Goal: Task Accomplishment & Management: Use online tool/utility

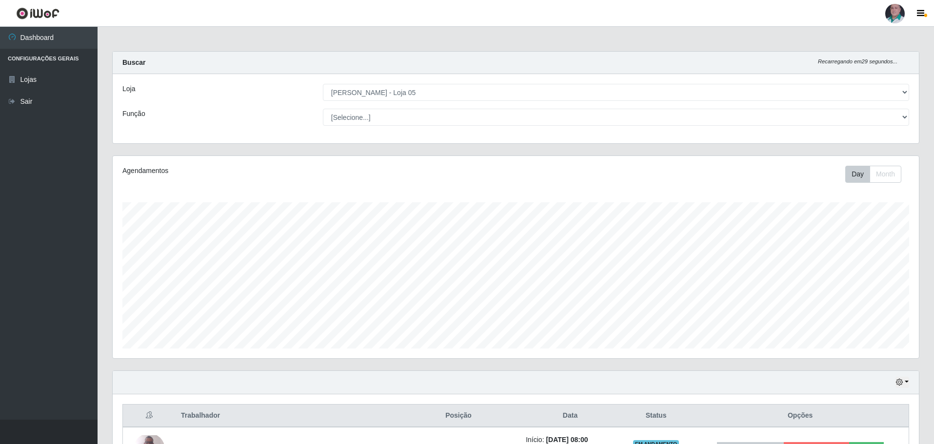
select select "252"
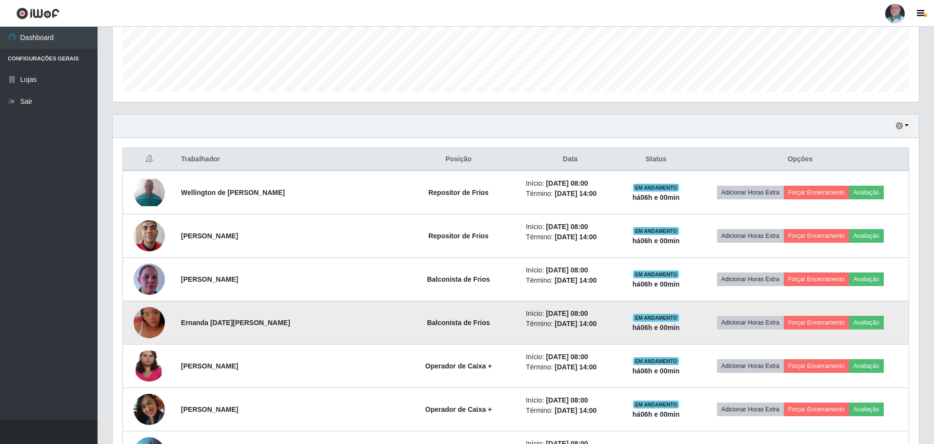
scroll to position [274, 0]
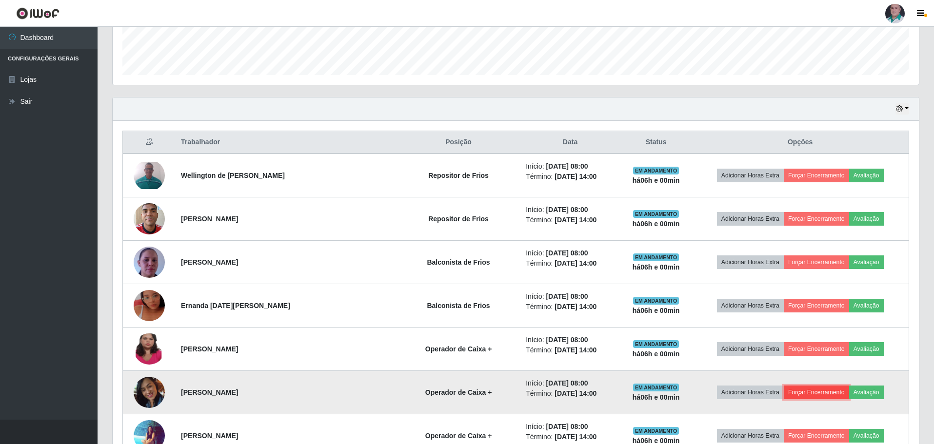
click at [798, 395] on button "Forçar Encerramento" at bounding box center [816, 393] width 65 height 14
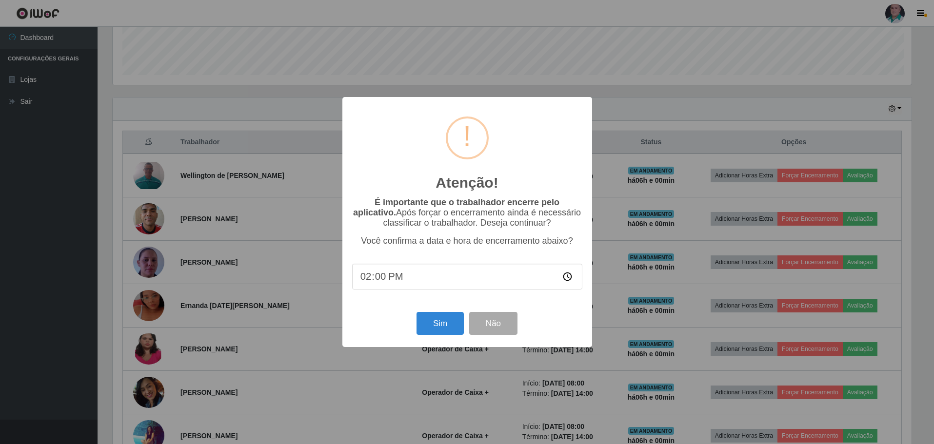
scroll to position [202, 801]
click at [452, 330] on button "Sim" at bounding box center [441, 323] width 47 height 23
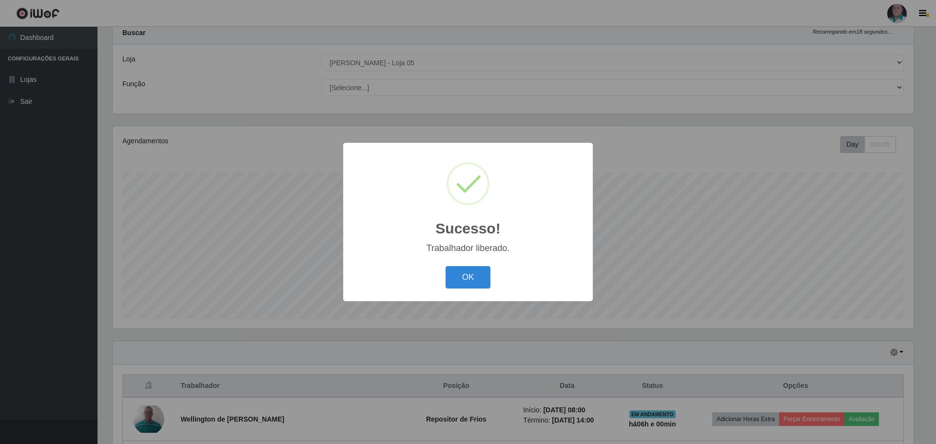
drag, startPoint x: 470, startPoint y: 271, endPoint x: 444, endPoint y: 280, distance: 27.8
click at [470, 271] on button "OK" at bounding box center [468, 277] width 45 height 23
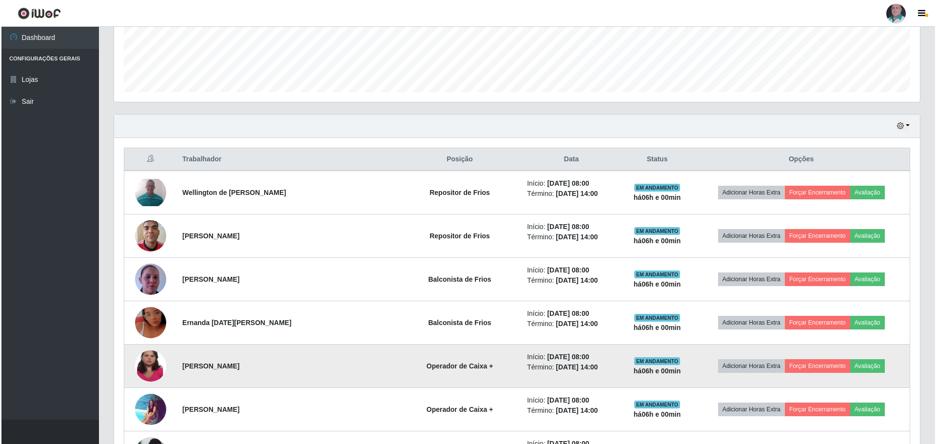
scroll to position [274, 0]
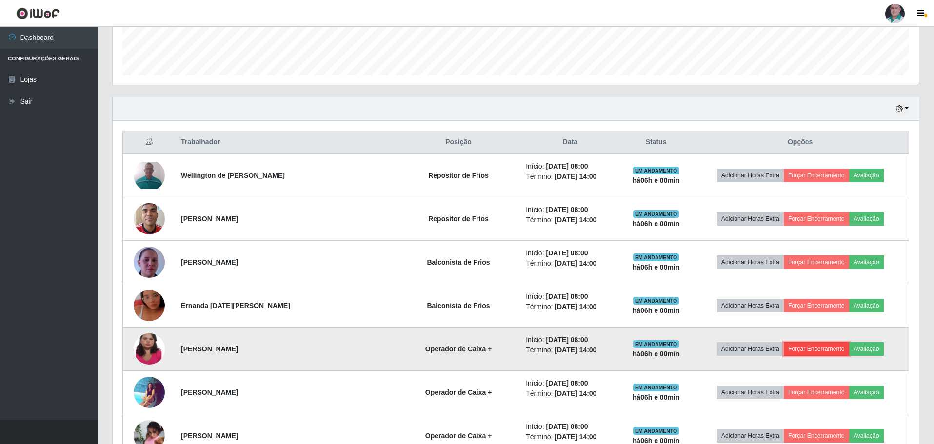
click at [804, 348] on button "Forçar Encerramento" at bounding box center [816, 349] width 65 height 14
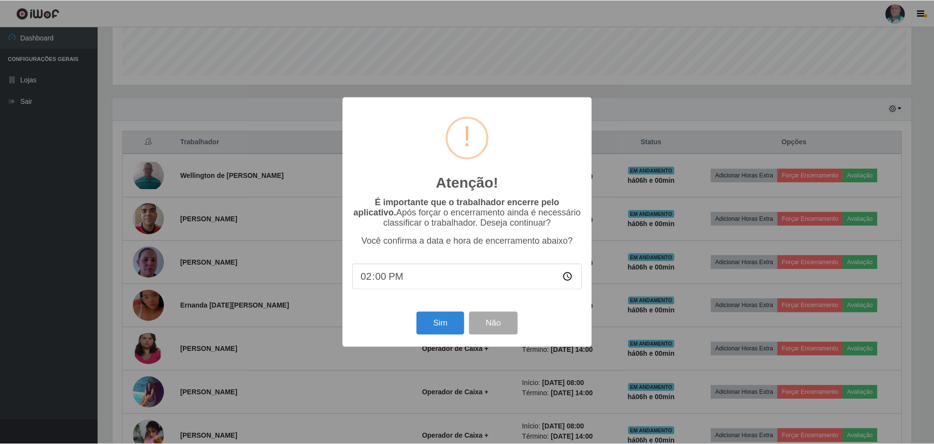
scroll to position [202, 801]
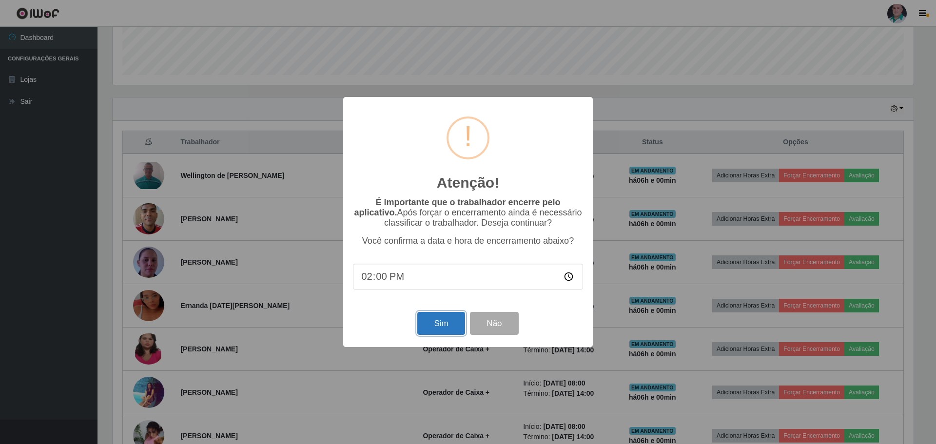
click at [435, 327] on button "Sim" at bounding box center [441, 323] width 47 height 23
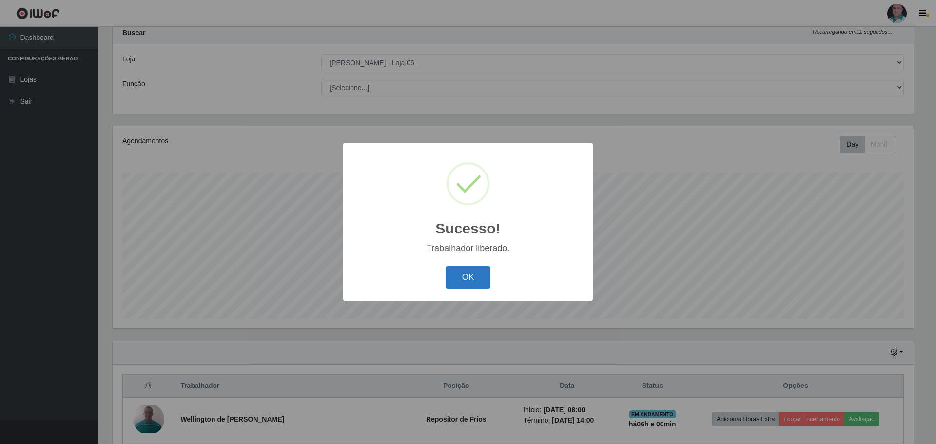
click at [472, 275] on button "OK" at bounding box center [468, 277] width 45 height 23
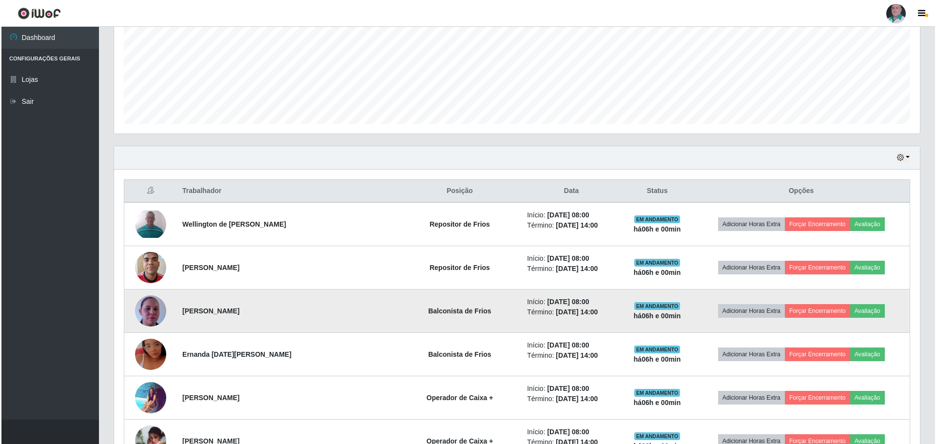
scroll to position [274, 0]
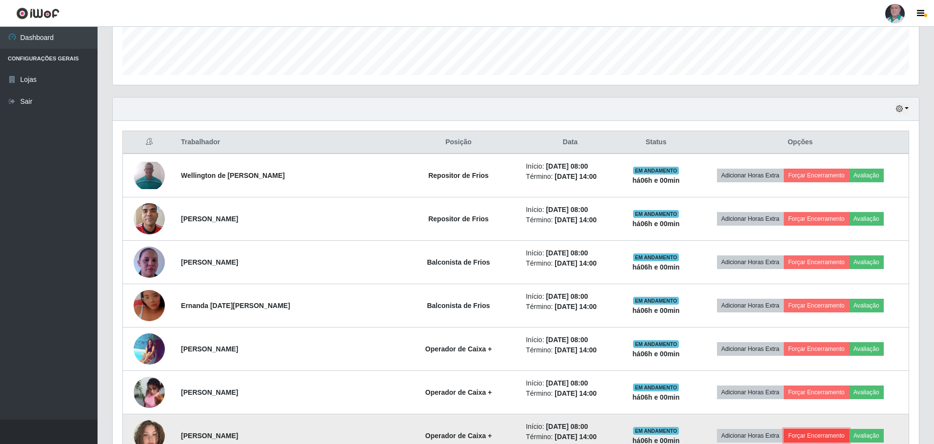
click at [795, 433] on button "Forçar Encerramento" at bounding box center [816, 436] width 65 height 14
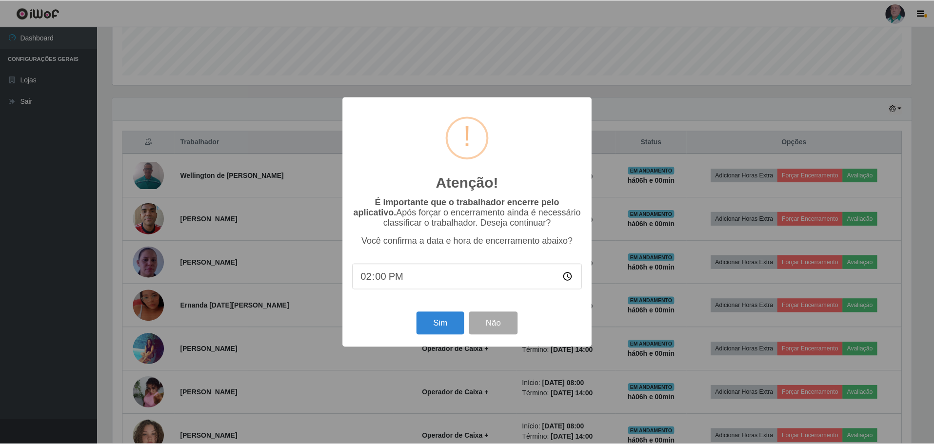
scroll to position [202, 801]
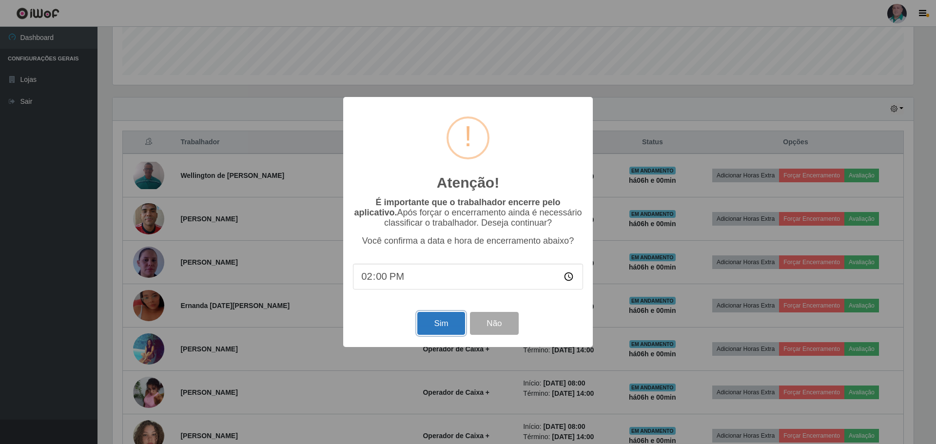
click at [449, 319] on button "Sim" at bounding box center [441, 323] width 47 height 23
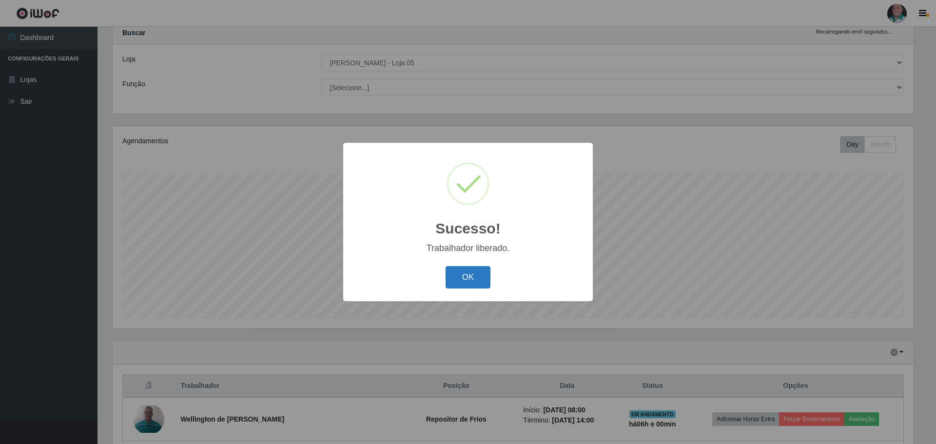
click at [479, 276] on button "OK" at bounding box center [468, 277] width 45 height 23
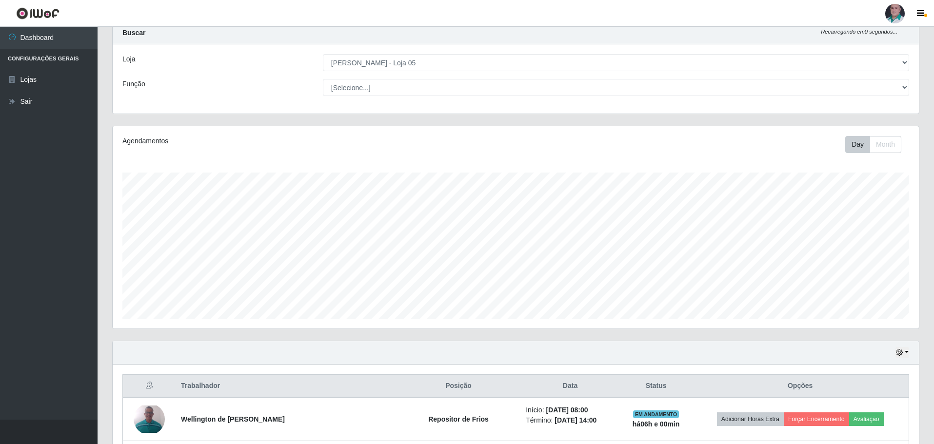
scroll to position [0, 0]
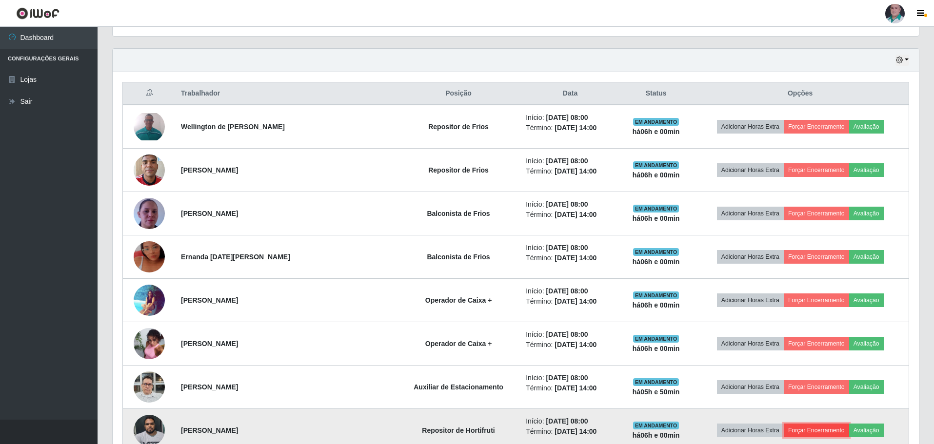
click at [802, 429] on button "Forçar Encerramento" at bounding box center [816, 431] width 65 height 14
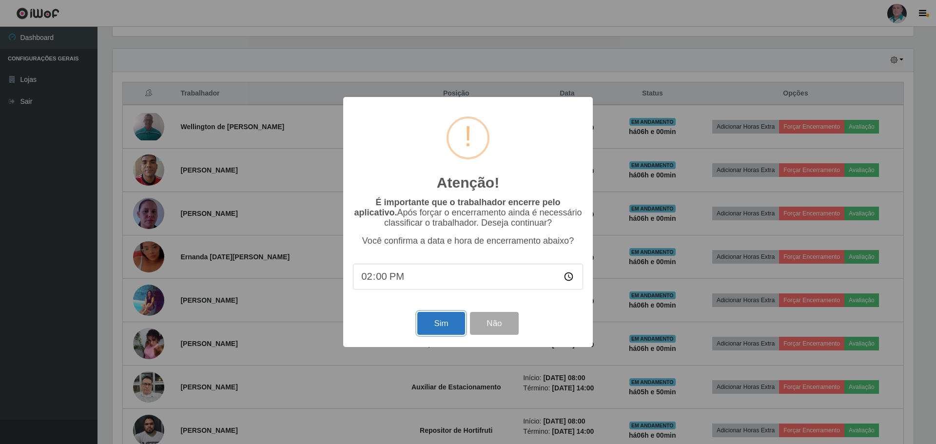
click at [444, 332] on button "Sim" at bounding box center [441, 323] width 47 height 23
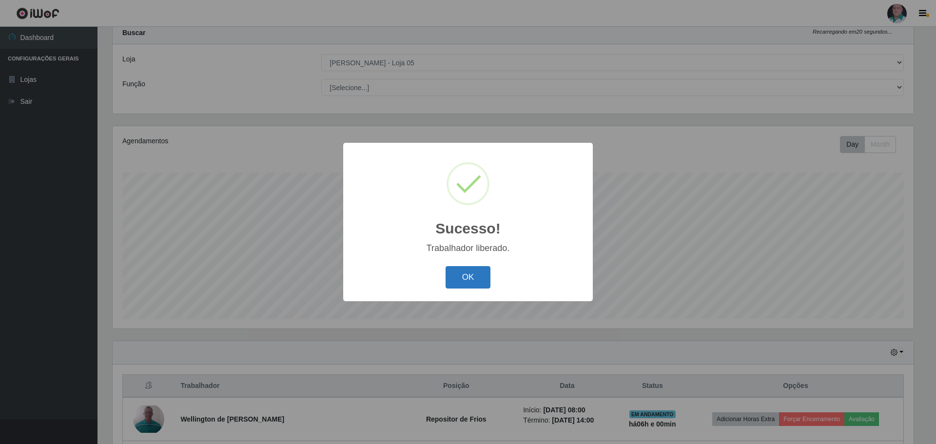
click at [467, 269] on button "OK" at bounding box center [468, 277] width 45 height 23
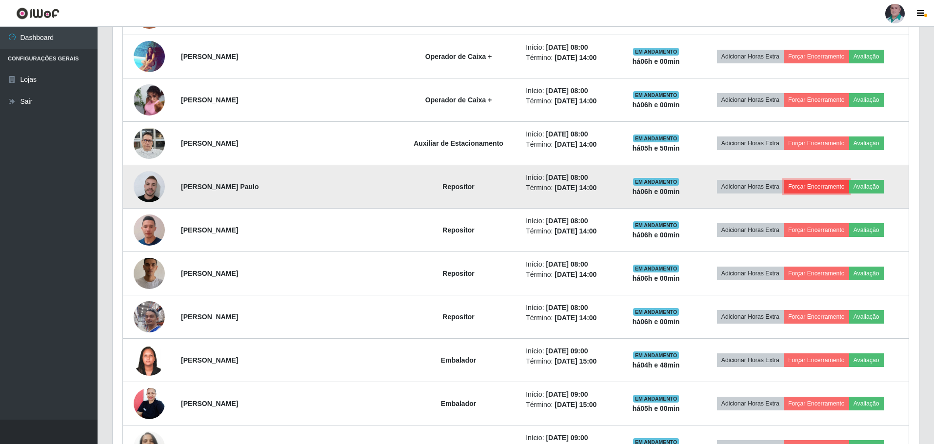
click at [817, 185] on button "Forçar Encerramento" at bounding box center [816, 187] width 65 height 14
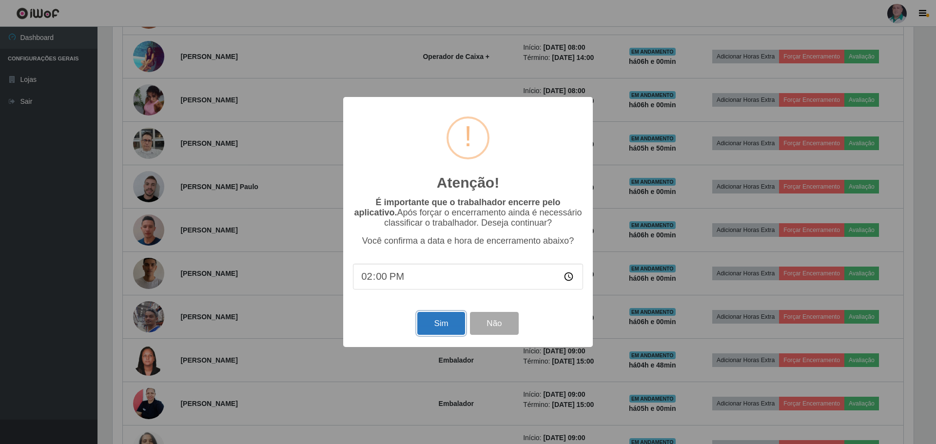
click at [456, 320] on button "Sim" at bounding box center [441, 323] width 47 height 23
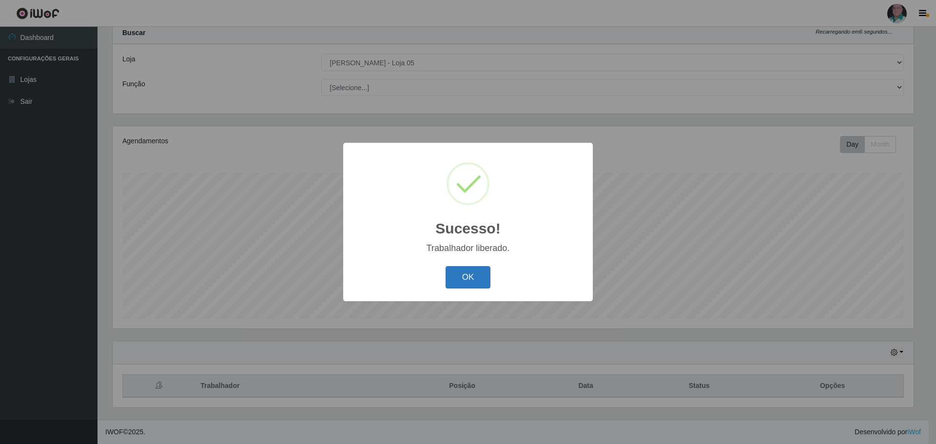
click at [459, 272] on button "OK" at bounding box center [468, 277] width 45 height 23
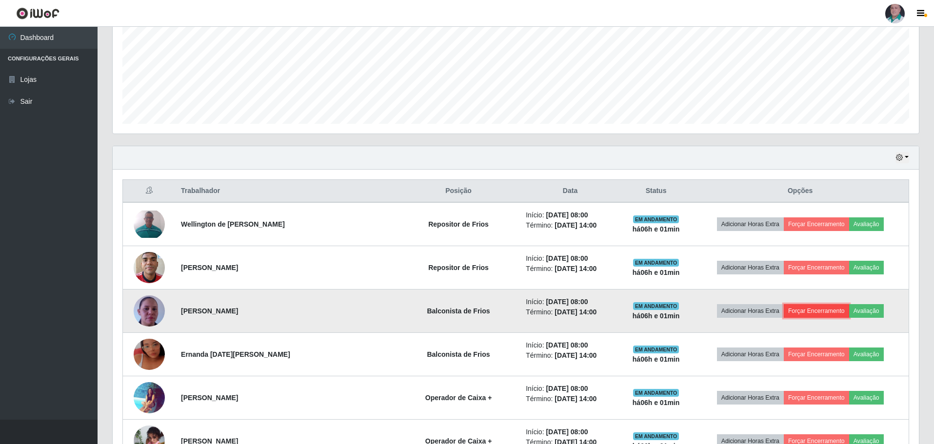
click at [806, 313] on button "Forçar Encerramento" at bounding box center [816, 311] width 65 height 14
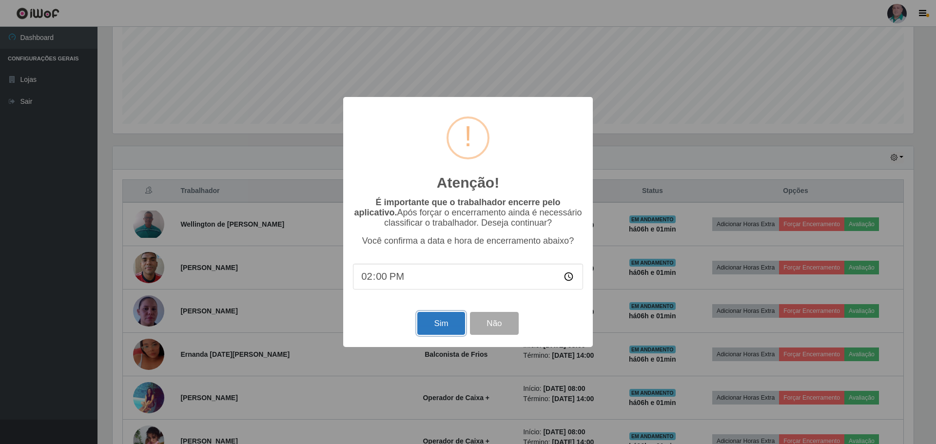
click at [436, 327] on button "Sim" at bounding box center [441, 323] width 47 height 23
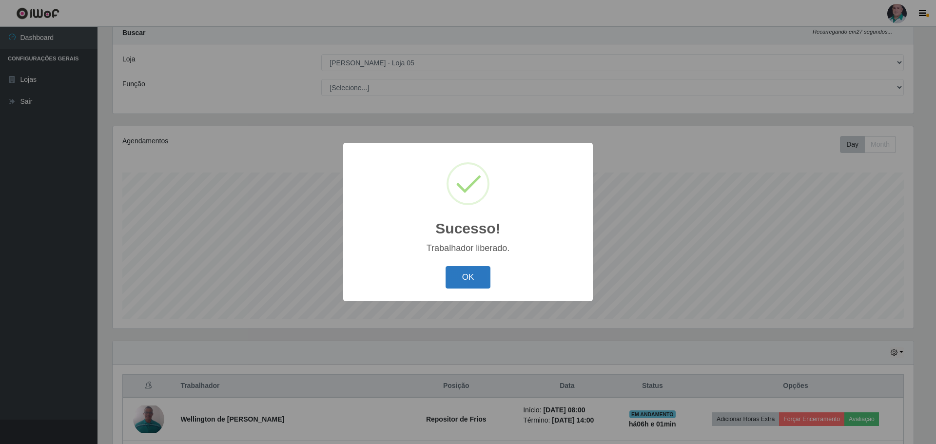
click at [450, 283] on button "OK" at bounding box center [468, 277] width 45 height 23
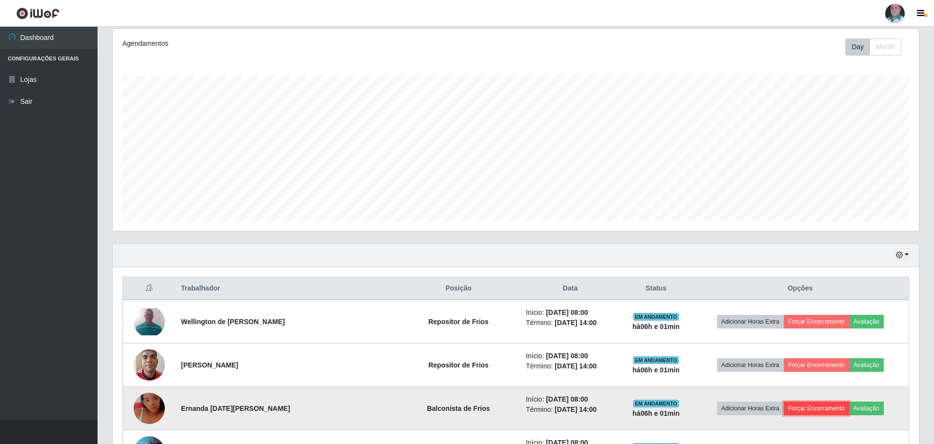
click at [795, 412] on button "Forçar Encerramento" at bounding box center [816, 409] width 65 height 14
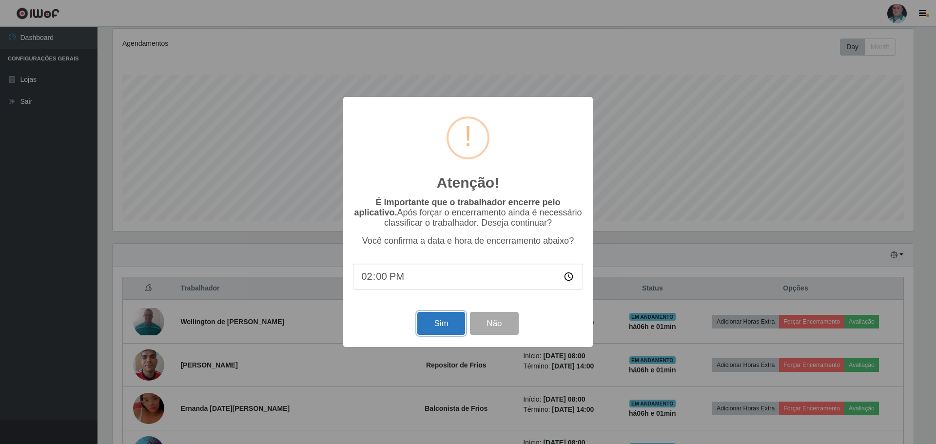
click at [455, 330] on button "Sim" at bounding box center [441, 323] width 47 height 23
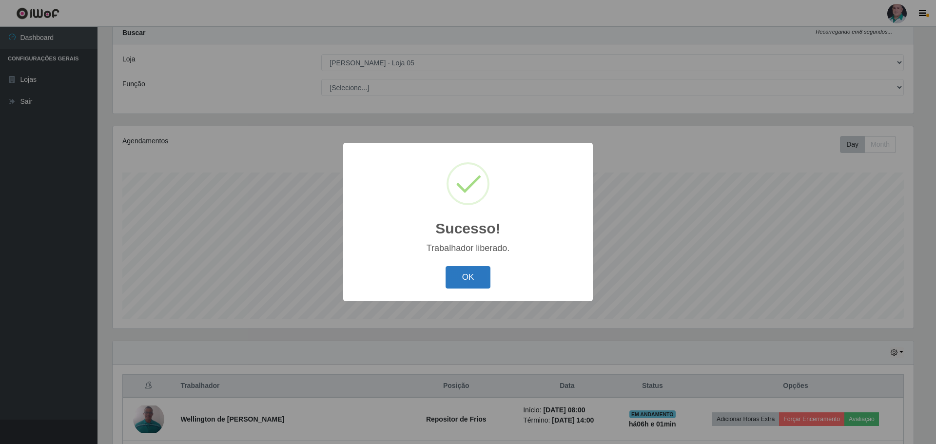
click at [475, 280] on button "OK" at bounding box center [468, 277] width 45 height 23
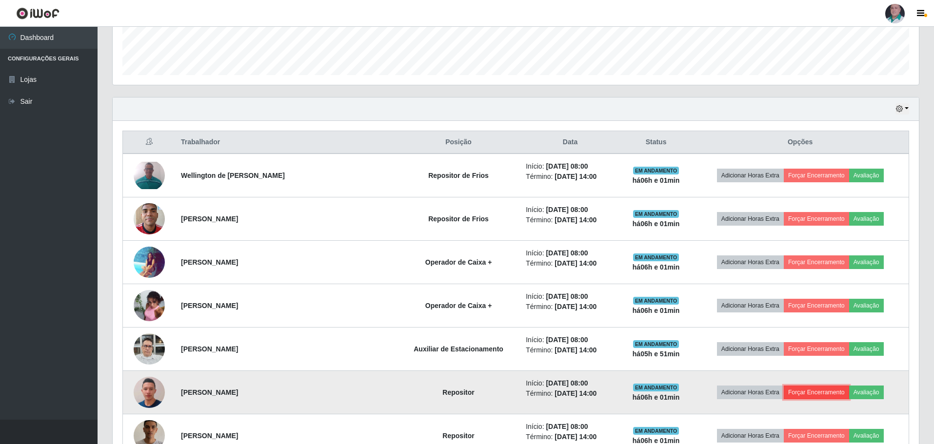
click at [789, 393] on button "Forçar Encerramento" at bounding box center [816, 393] width 65 height 14
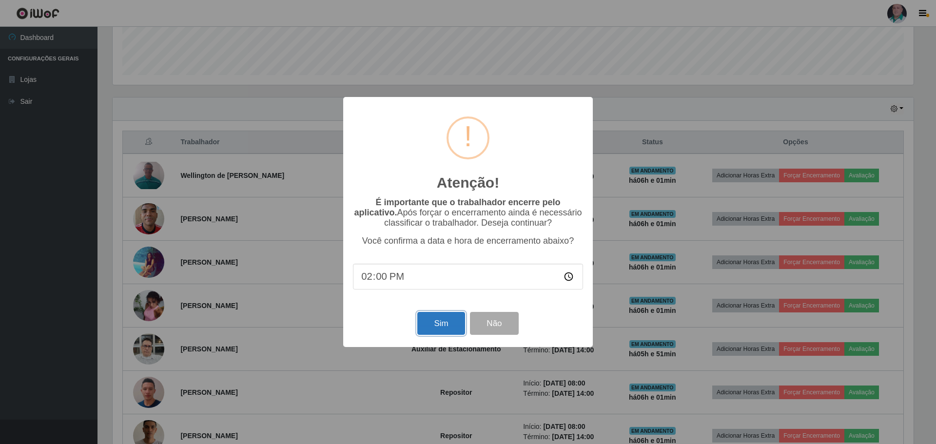
click at [450, 331] on button "Sim" at bounding box center [441, 323] width 47 height 23
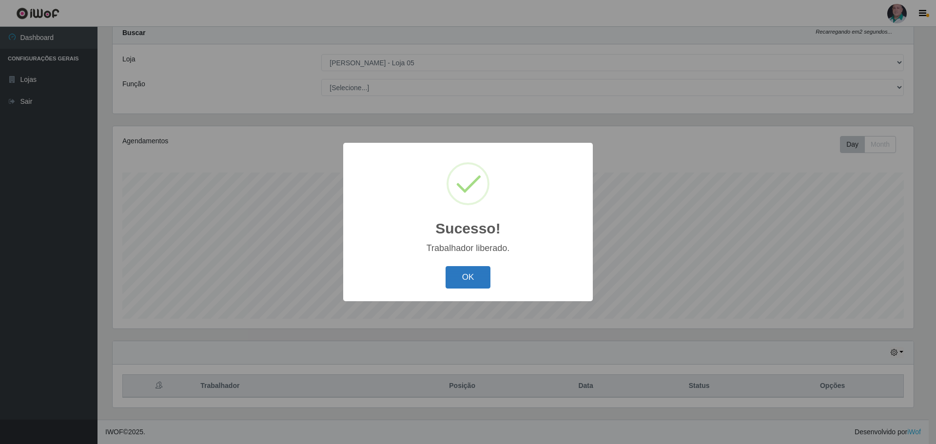
click at [479, 282] on button "OK" at bounding box center [468, 277] width 45 height 23
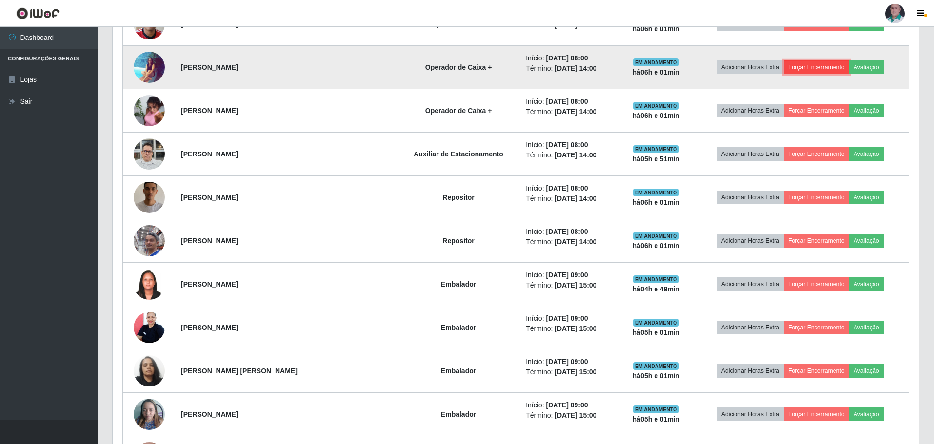
click at [818, 66] on button "Forçar Encerramento" at bounding box center [816, 67] width 65 height 14
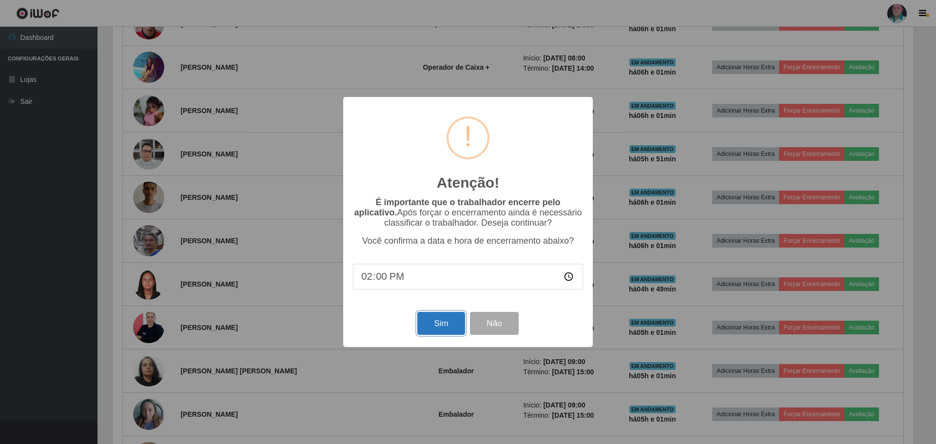
click at [442, 325] on button "Sim" at bounding box center [441, 323] width 47 height 23
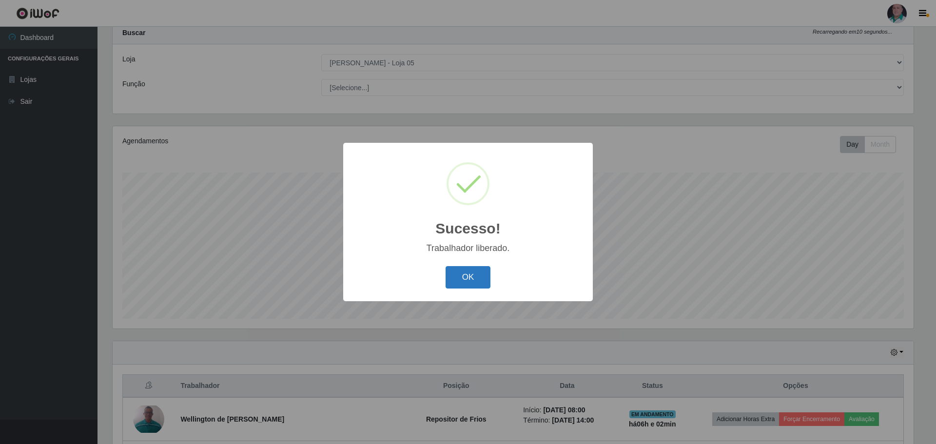
click at [473, 284] on button "OK" at bounding box center [468, 277] width 45 height 23
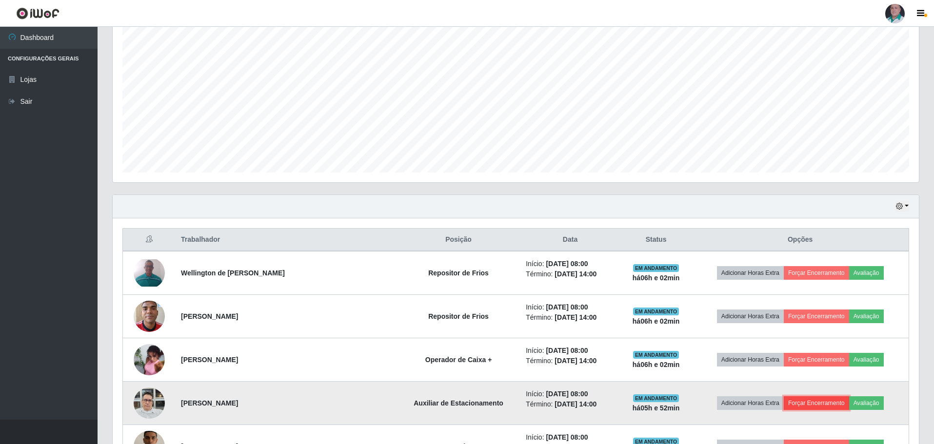
click at [797, 402] on button "Forçar Encerramento" at bounding box center [816, 404] width 65 height 14
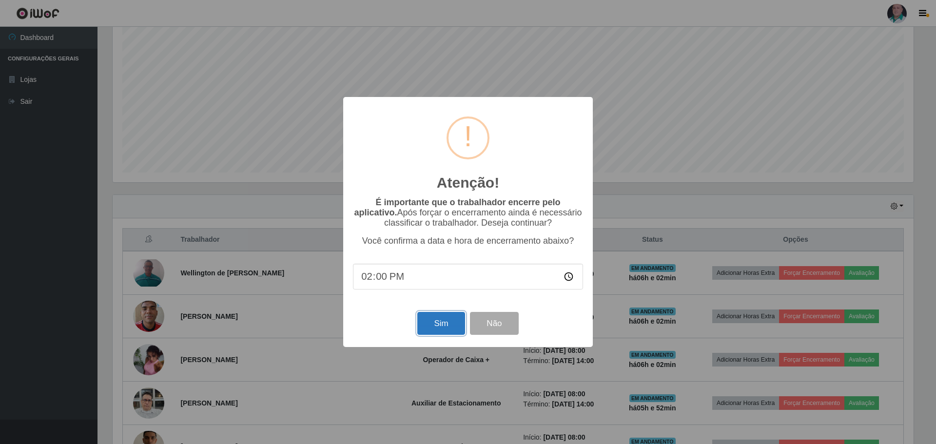
click at [436, 331] on button "Sim" at bounding box center [441, 323] width 47 height 23
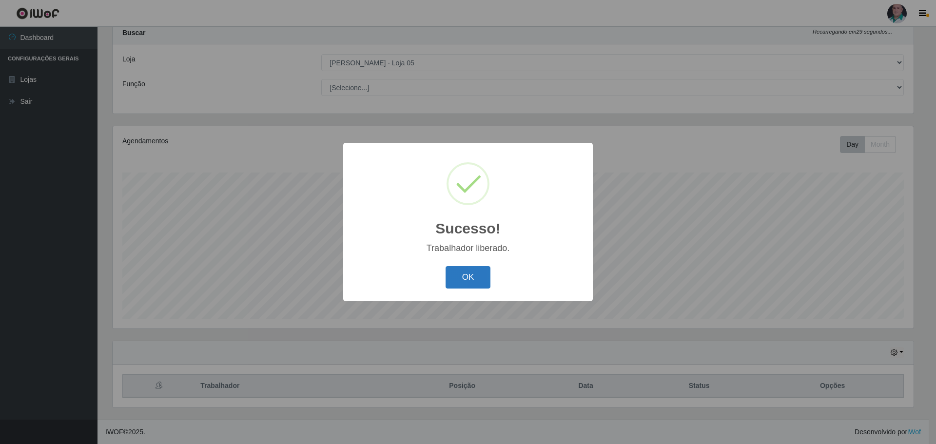
click at [474, 279] on button "OK" at bounding box center [468, 277] width 45 height 23
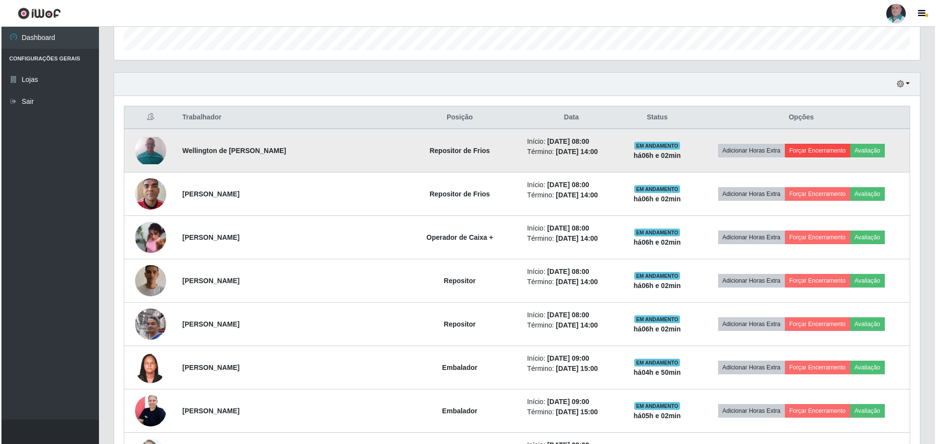
scroll to position [322, 0]
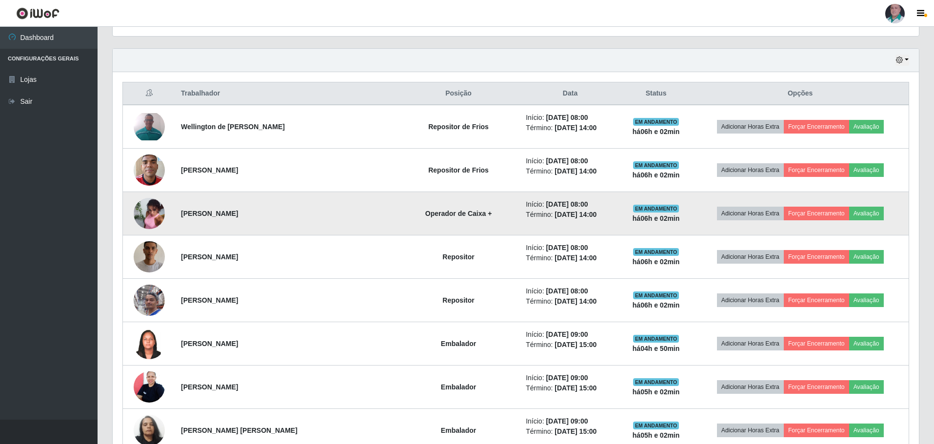
click at [154, 216] on img at bounding box center [149, 214] width 31 height 42
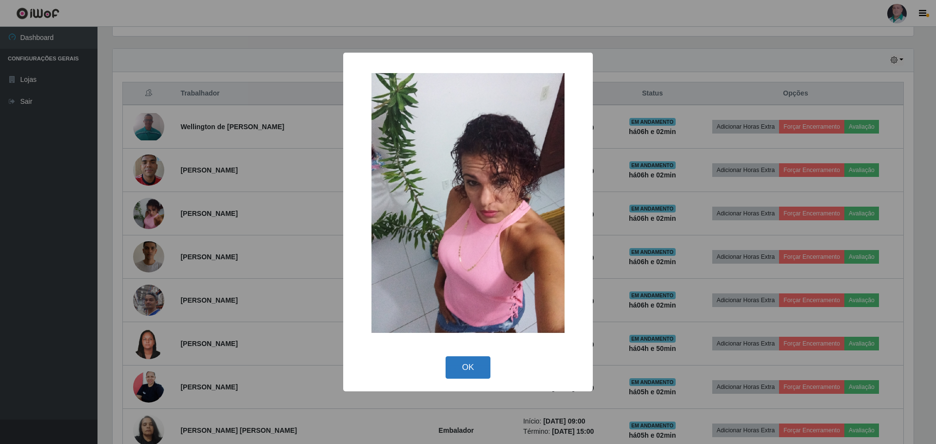
click at [468, 360] on button "OK" at bounding box center [468, 368] width 45 height 23
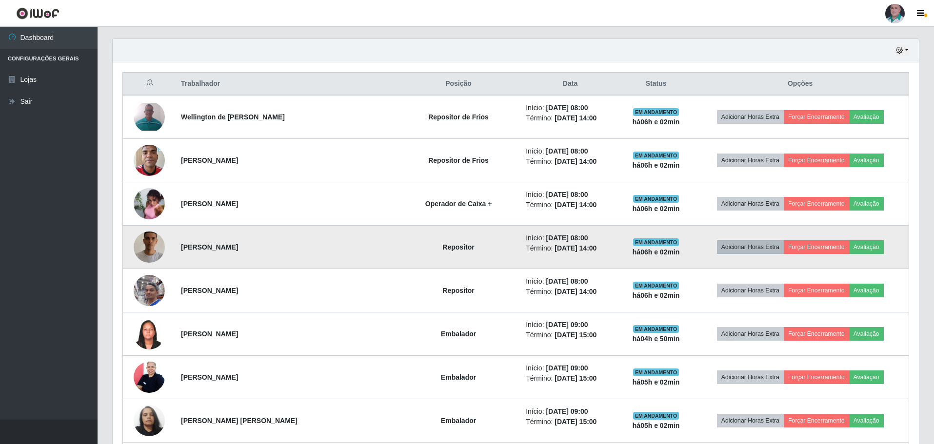
scroll to position [322, 0]
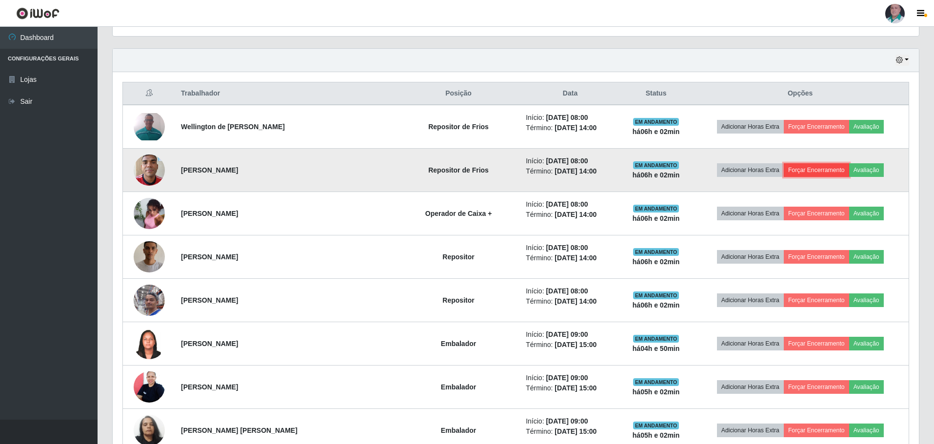
click at [811, 170] on button "Forçar Encerramento" at bounding box center [816, 170] width 65 height 14
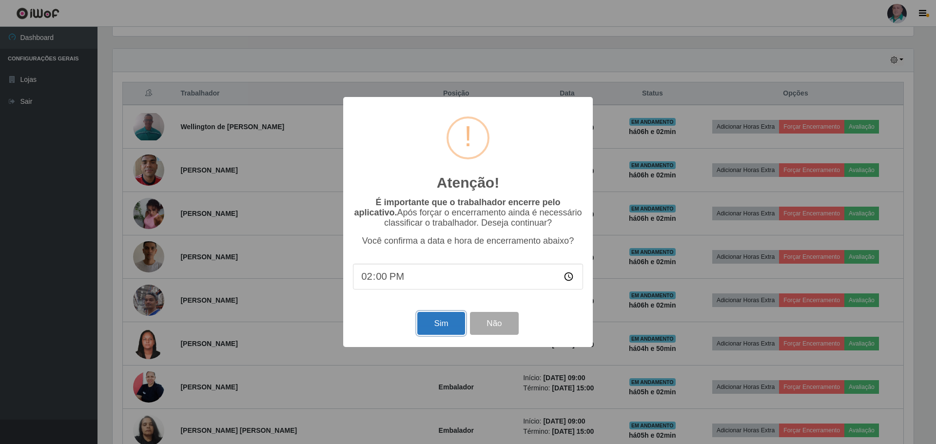
click at [463, 326] on button "Sim" at bounding box center [441, 323] width 47 height 23
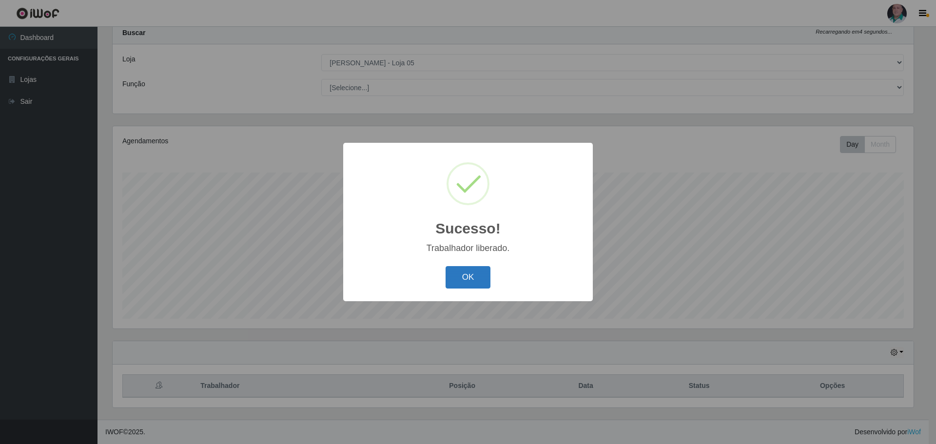
click at [467, 283] on button "OK" at bounding box center [468, 277] width 45 height 23
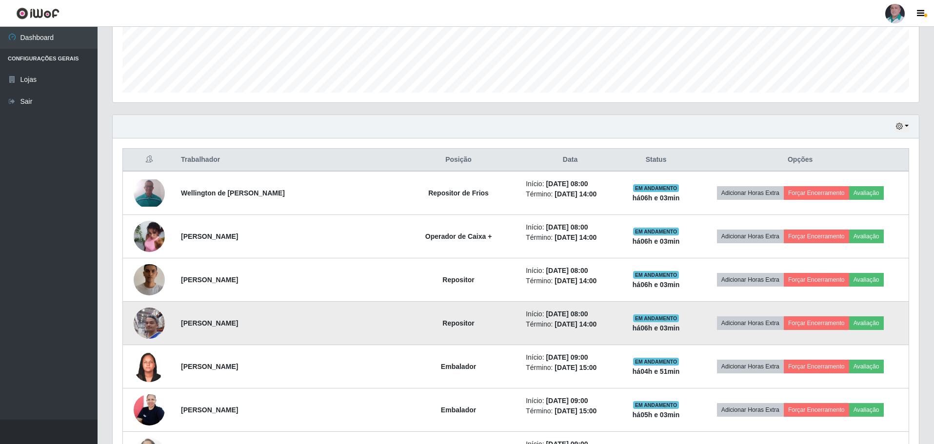
scroll to position [274, 0]
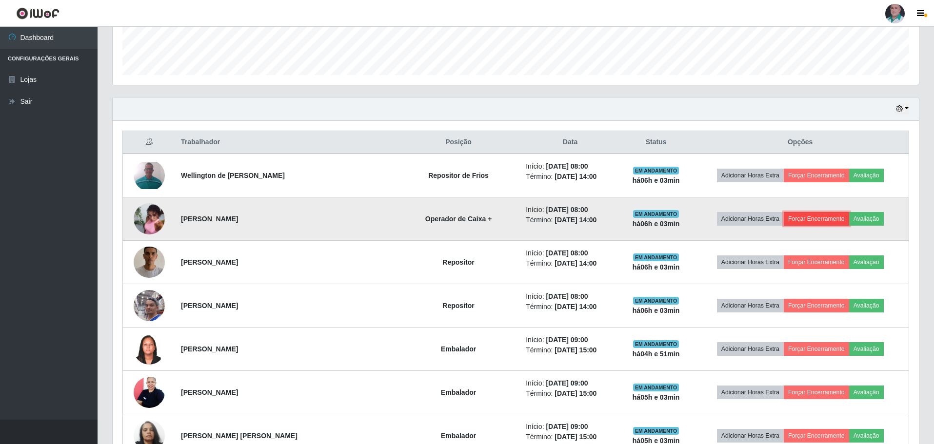
click at [787, 223] on button "Forçar Encerramento" at bounding box center [816, 219] width 65 height 14
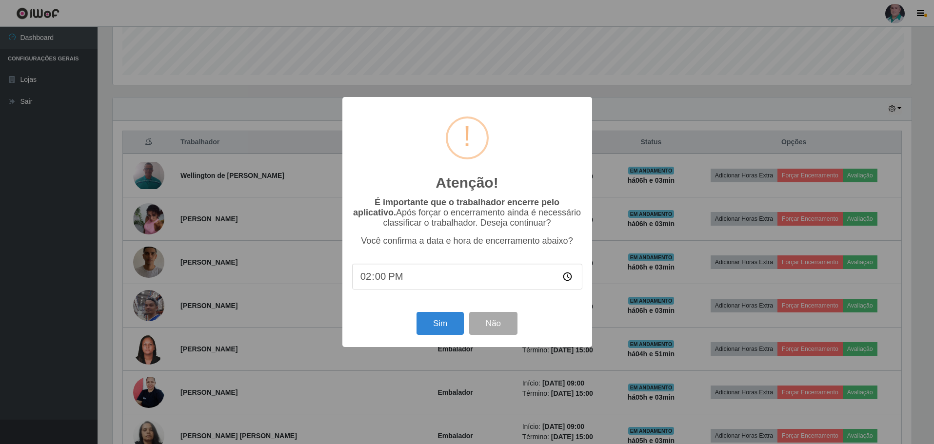
scroll to position [202, 801]
click at [436, 330] on button "Sim" at bounding box center [441, 323] width 47 height 23
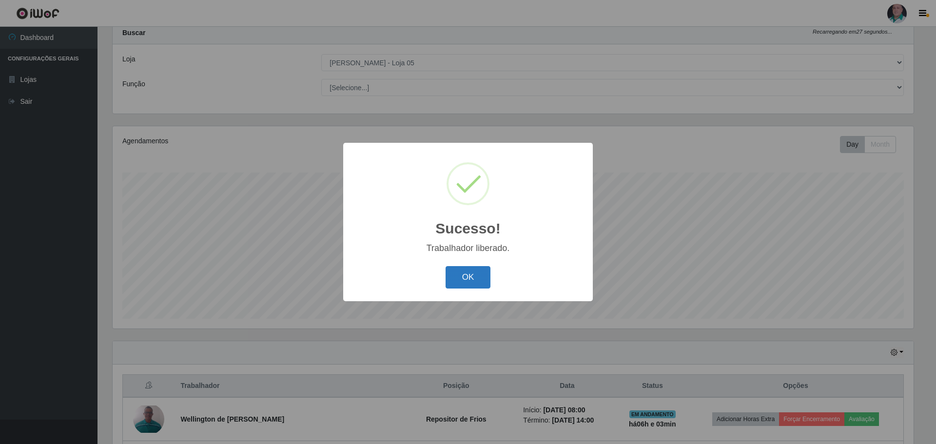
click at [464, 276] on button "OK" at bounding box center [468, 277] width 45 height 23
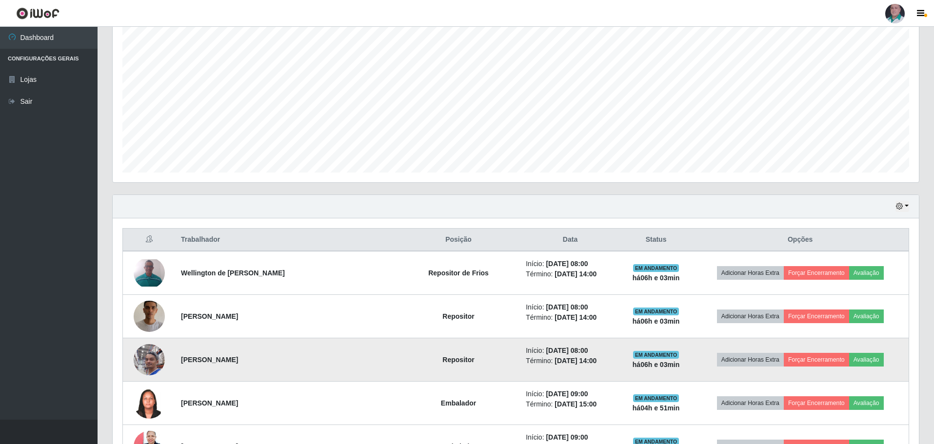
scroll to position [127, 0]
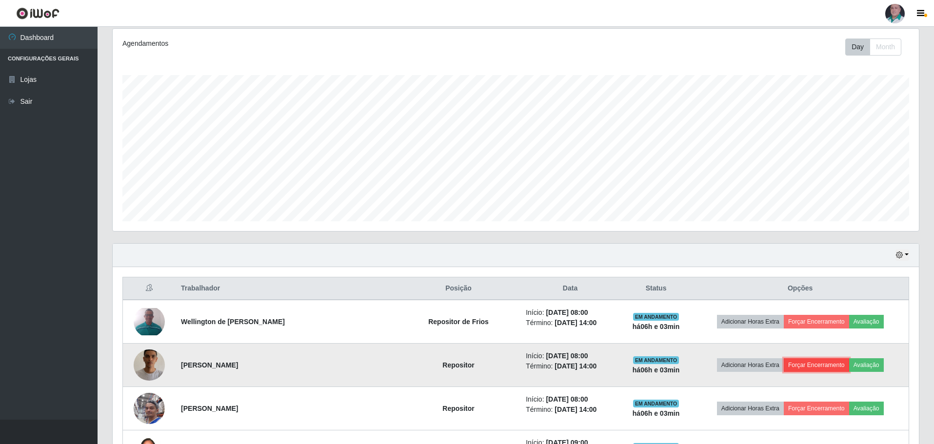
click at [797, 365] on button "Forçar Encerramento" at bounding box center [816, 365] width 65 height 14
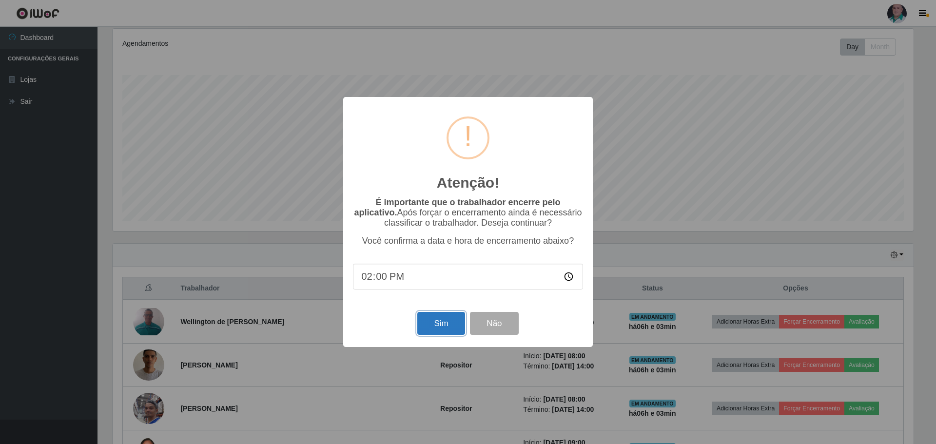
click at [428, 327] on button "Sim" at bounding box center [441, 323] width 47 height 23
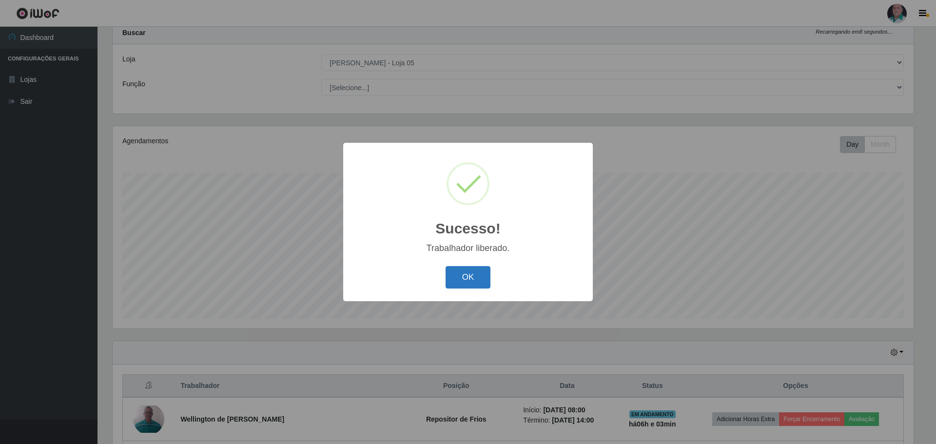
click at [463, 276] on button "OK" at bounding box center [468, 277] width 45 height 23
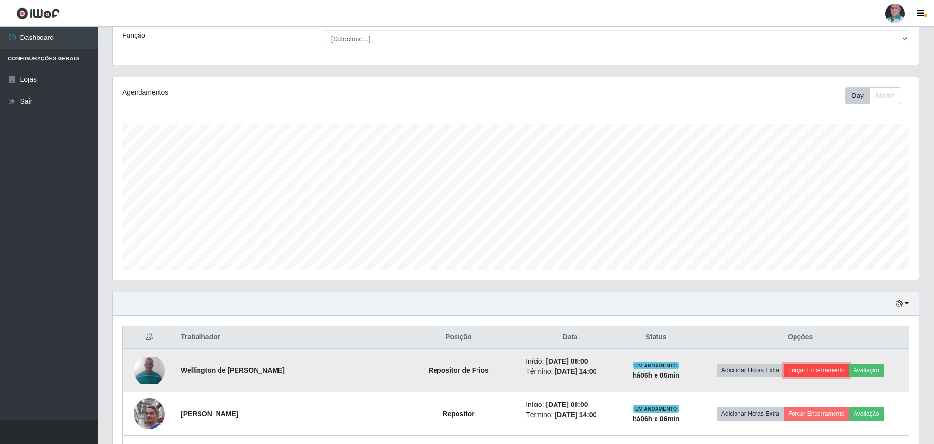
click at [794, 368] on button "Forçar Encerramento" at bounding box center [816, 371] width 65 height 14
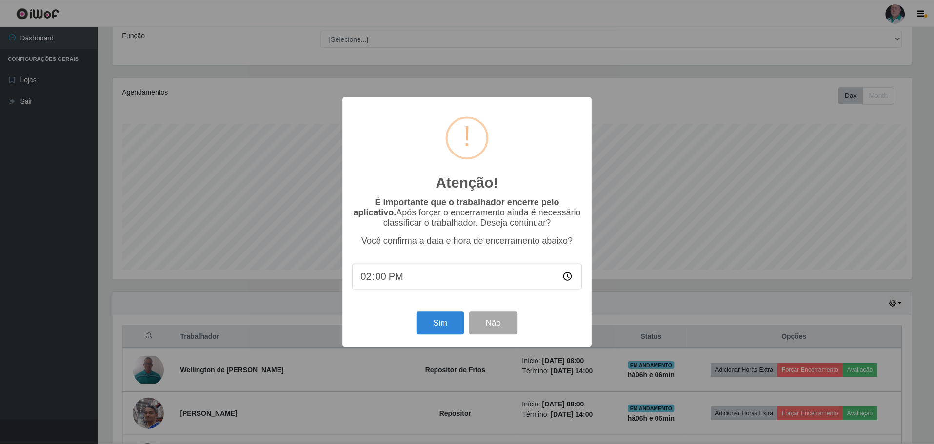
scroll to position [202, 801]
click at [447, 329] on button "Sim" at bounding box center [441, 323] width 47 height 23
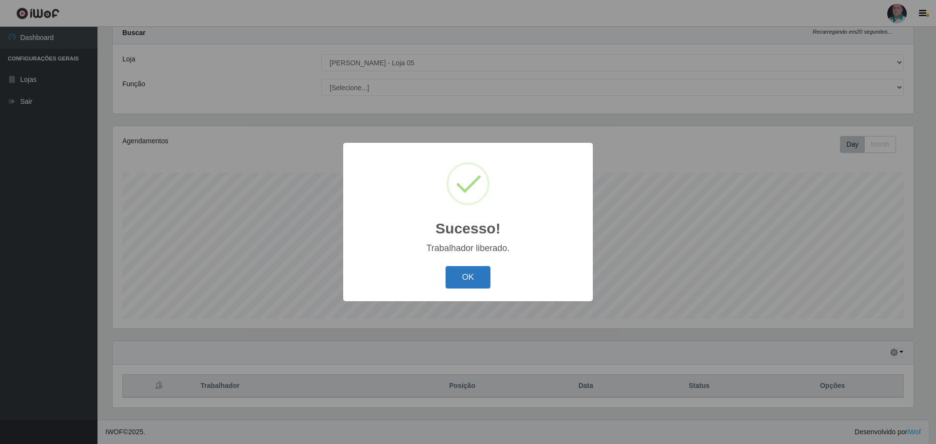
click at [460, 272] on button "OK" at bounding box center [468, 277] width 45 height 23
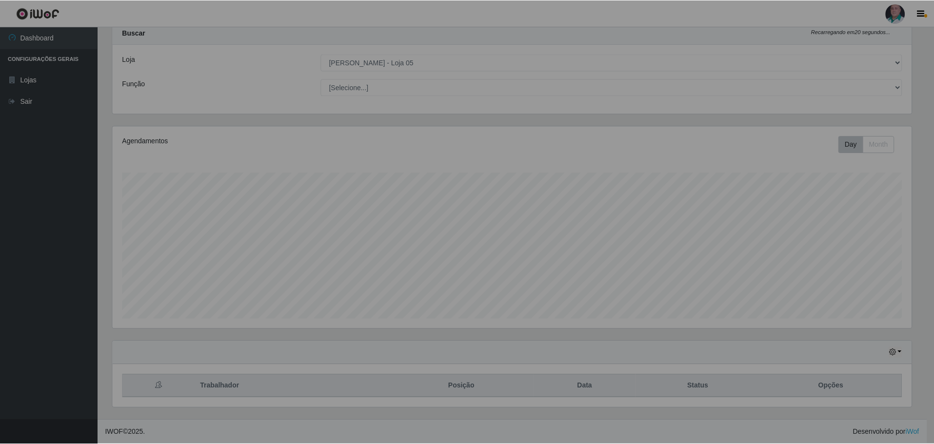
scroll to position [202, 806]
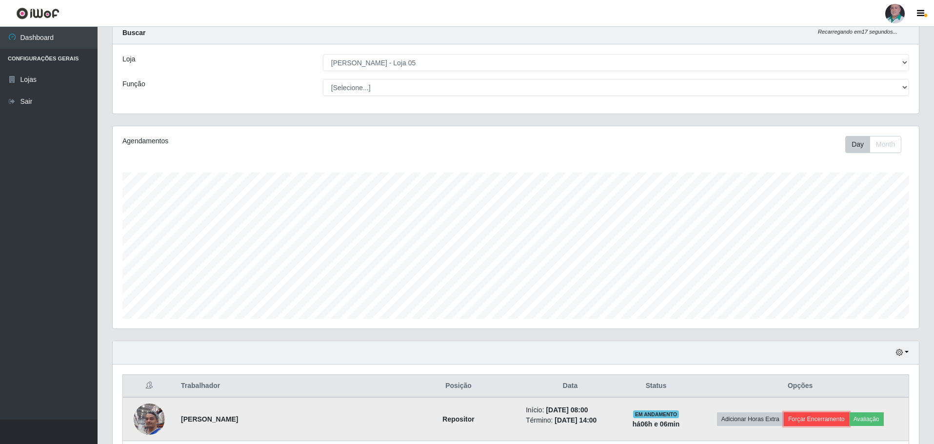
click at [791, 419] on button "Forçar Encerramento" at bounding box center [816, 420] width 65 height 14
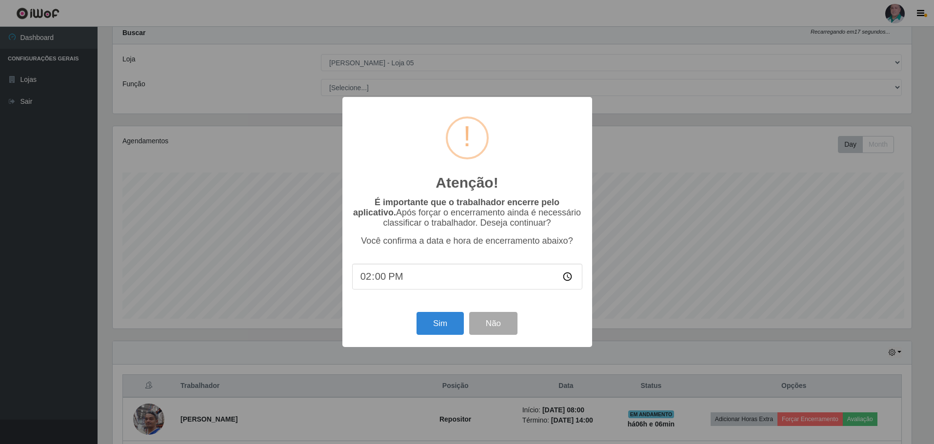
scroll to position [202, 801]
click at [451, 327] on button "Sim" at bounding box center [441, 323] width 47 height 23
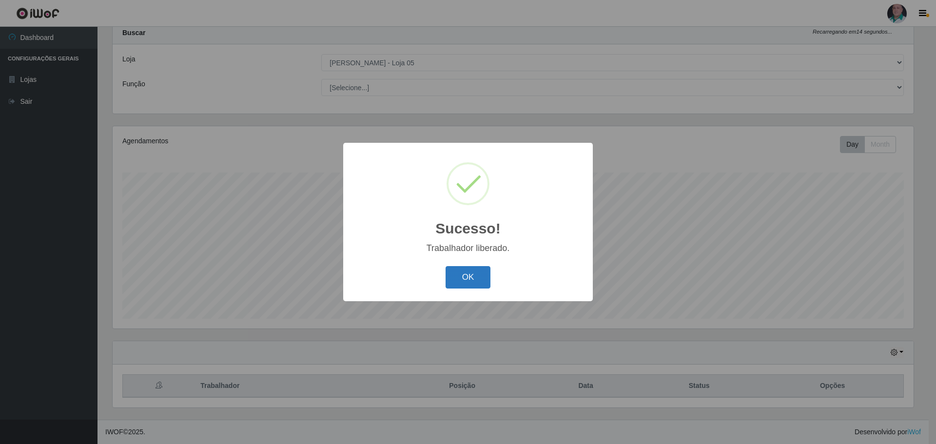
click at [470, 277] on button "OK" at bounding box center [468, 277] width 45 height 23
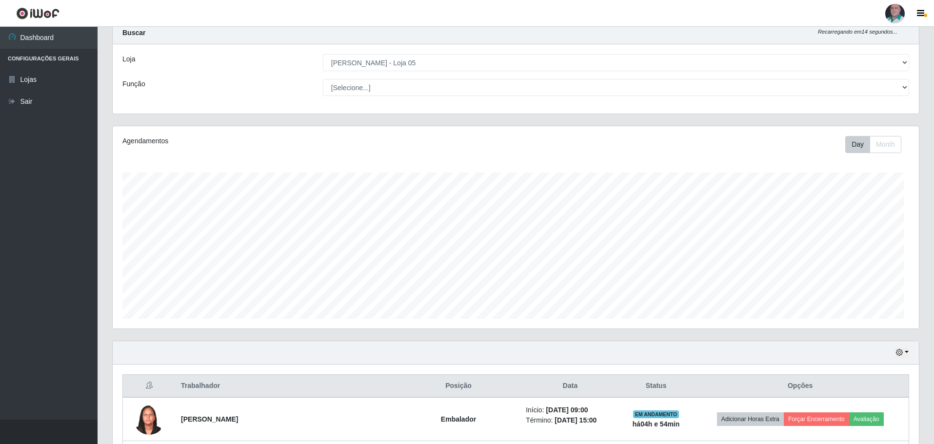
scroll to position [202, 806]
